Goal: Find specific page/section: Find specific page/section

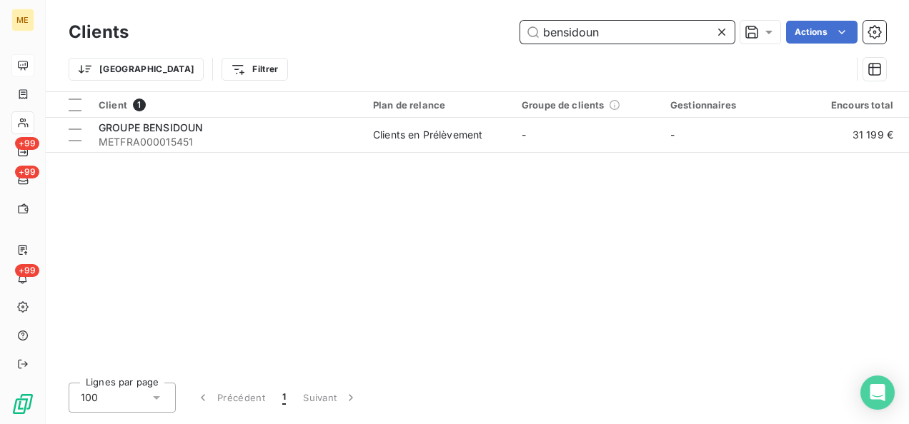
click at [574, 41] on input "bensidoun" at bounding box center [627, 32] width 214 height 23
paste input "METFRA000005937"
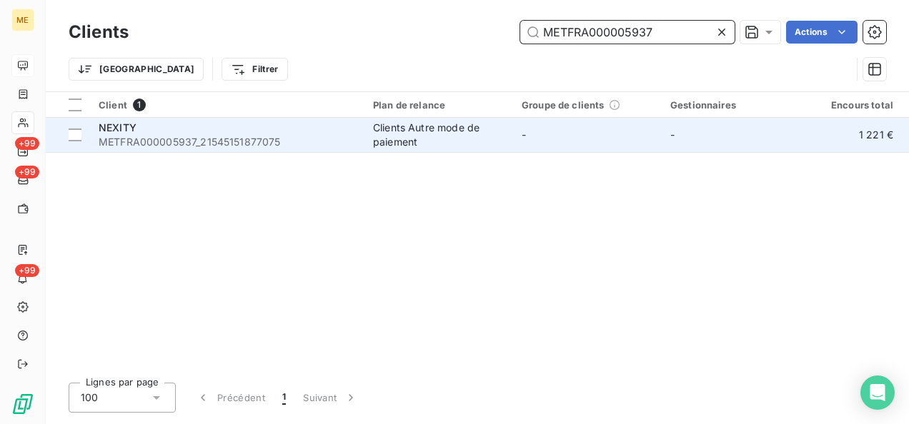
type input "METFRA000005937"
click at [434, 127] on div "Clients Autre mode de paiement" at bounding box center [438, 135] width 131 height 29
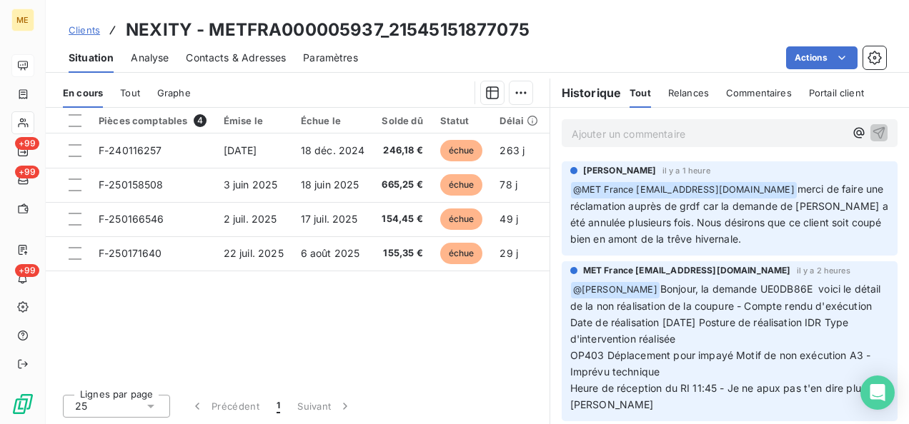
click at [408, 28] on h3 "NEXITY - METFRA000005937_21545151877075" at bounding box center [328, 30] width 404 height 26
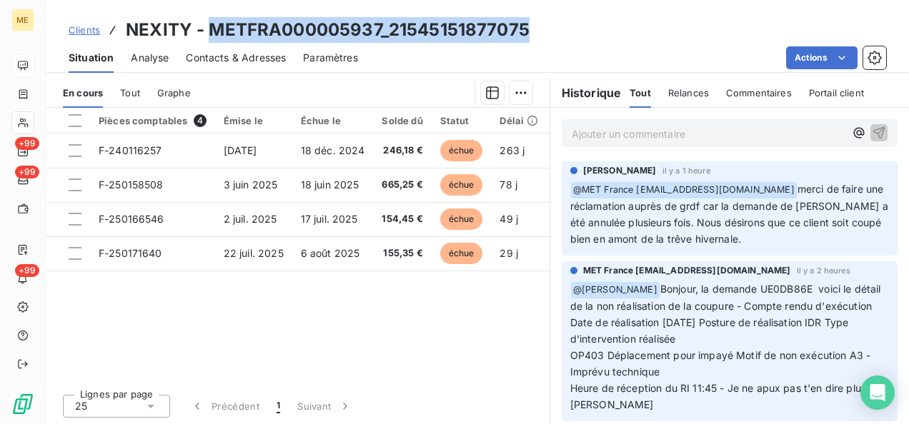
click at [408, 28] on h3 "NEXITY - METFRA000005937_21545151877075" at bounding box center [328, 30] width 404 height 26
copy h3 "METFRA000005937_21545151877075"
